Goal: Obtain resource: Obtain resource

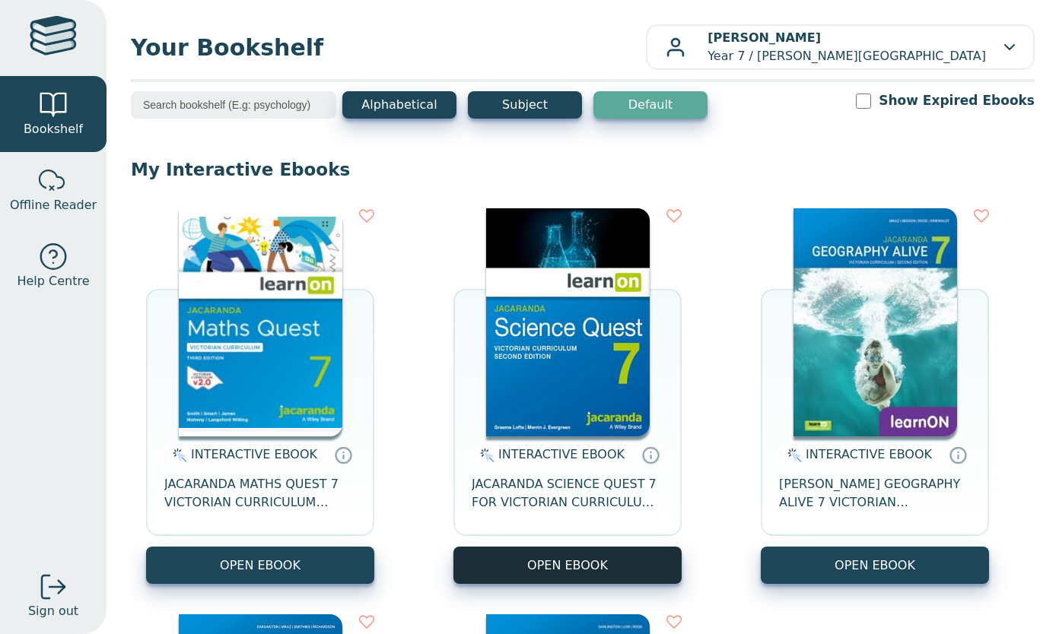
click at [581, 574] on button "OPEN EBOOK" at bounding box center [567, 565] width 228 height 37
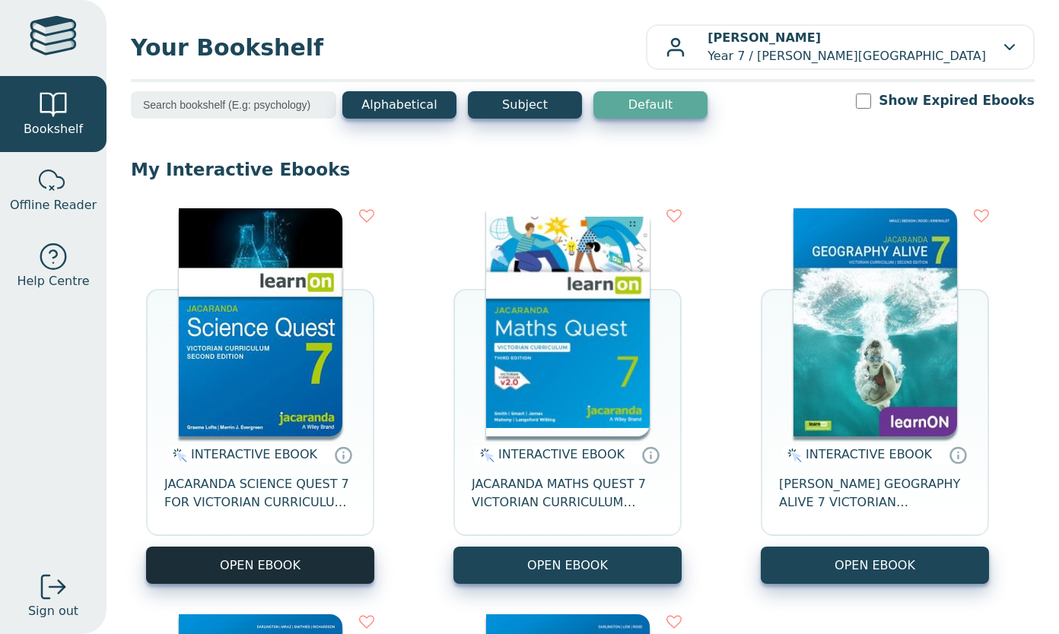
click at [296, 569] on button "OPEN EBOOK" at bounding box center [260, 565] width 228 height 37
